Goal: Task Accomplishment & Management: Complete application form

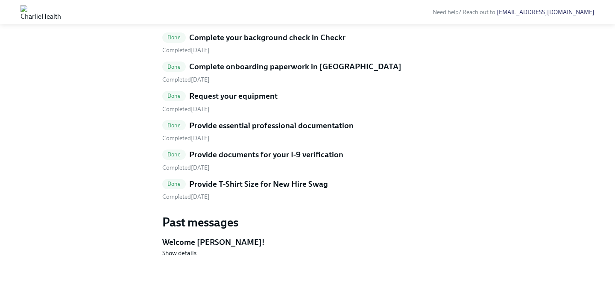
scroll to position [410, 0]
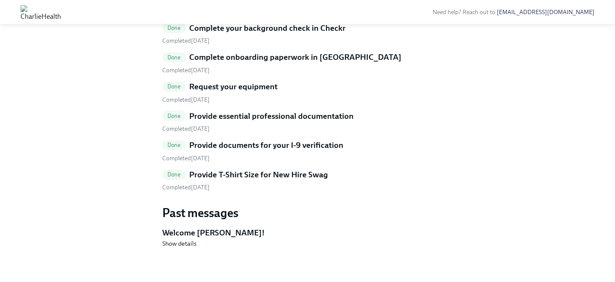
click at [307, 192] on div "Done Complete your background check in Checkr Completed [DATE] Done Complete on…" at bounding box center [307, 107] width 290 height 169
click at [307, 180] on h5 "Provide T-Shirt Size for New Hire Swag" at bounding box center [258, 174] width 139 height 11
